Goal: Find specific page/section: Find specific page/section

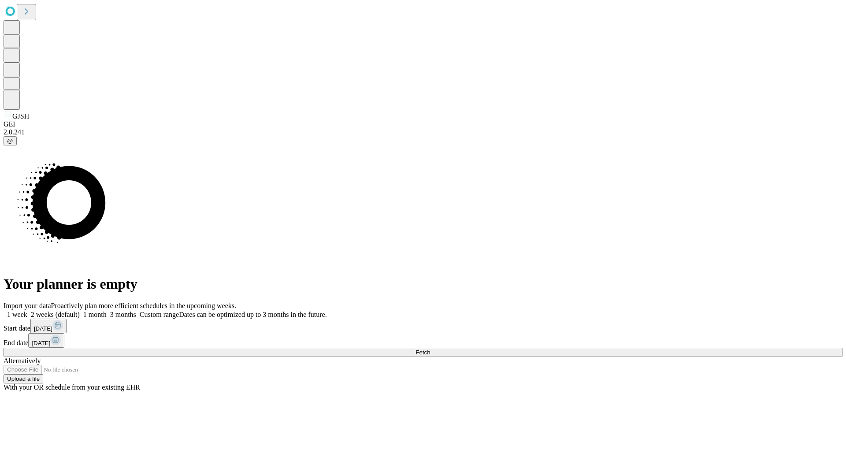
click at [430, 349] on span "Fetch" at bounding box center [422, 352] width 15 height 7
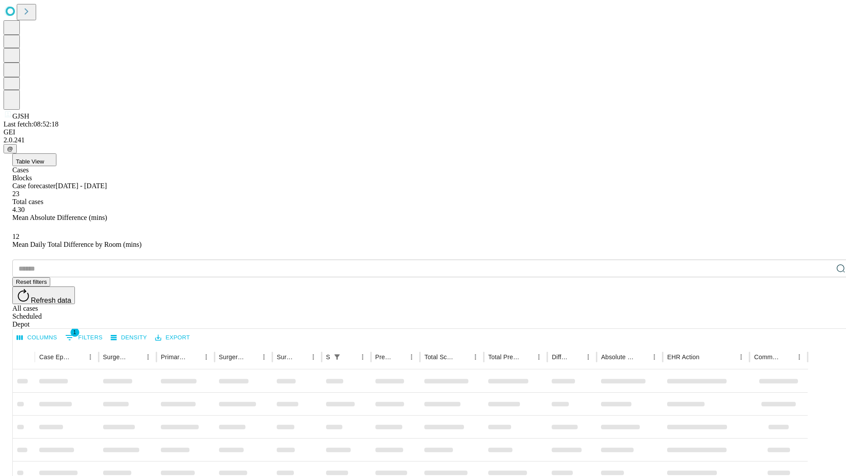
click at [823, 320] on div "Depot" at bounding box center [431, 324] width 838 height 8
